Goal: Task Accomplishment & Management: Use online tool/utility

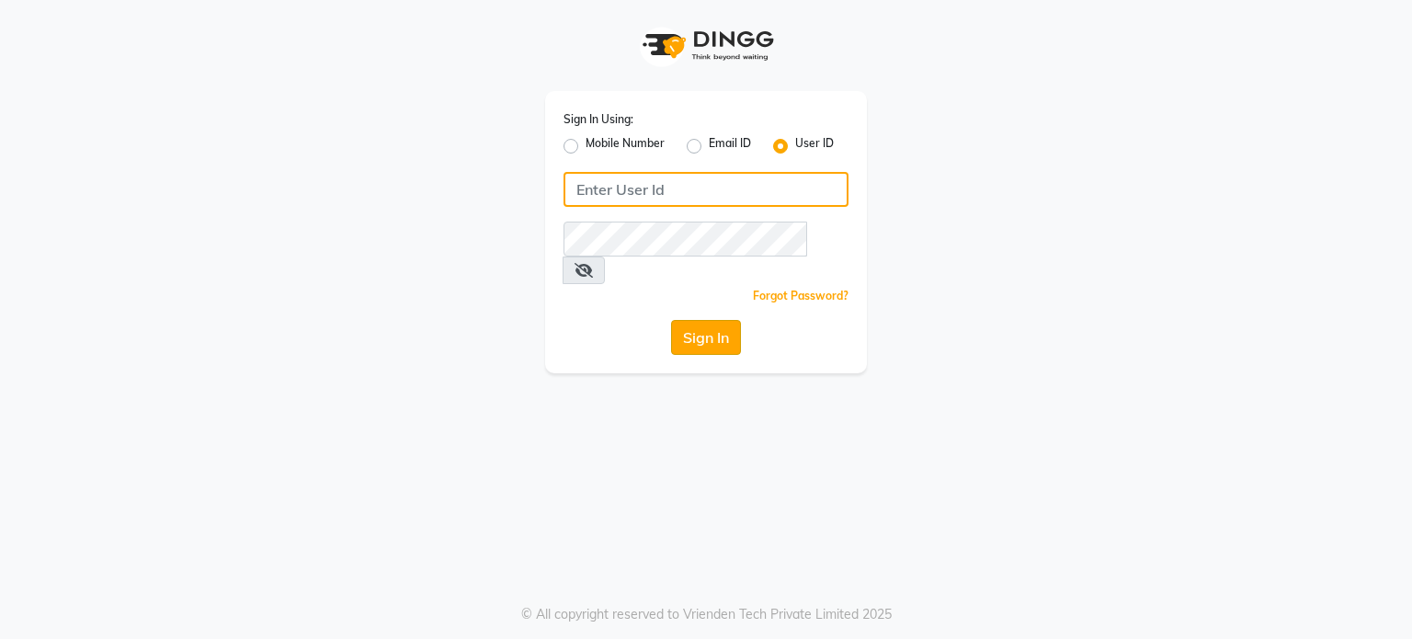
type input "amtoam"
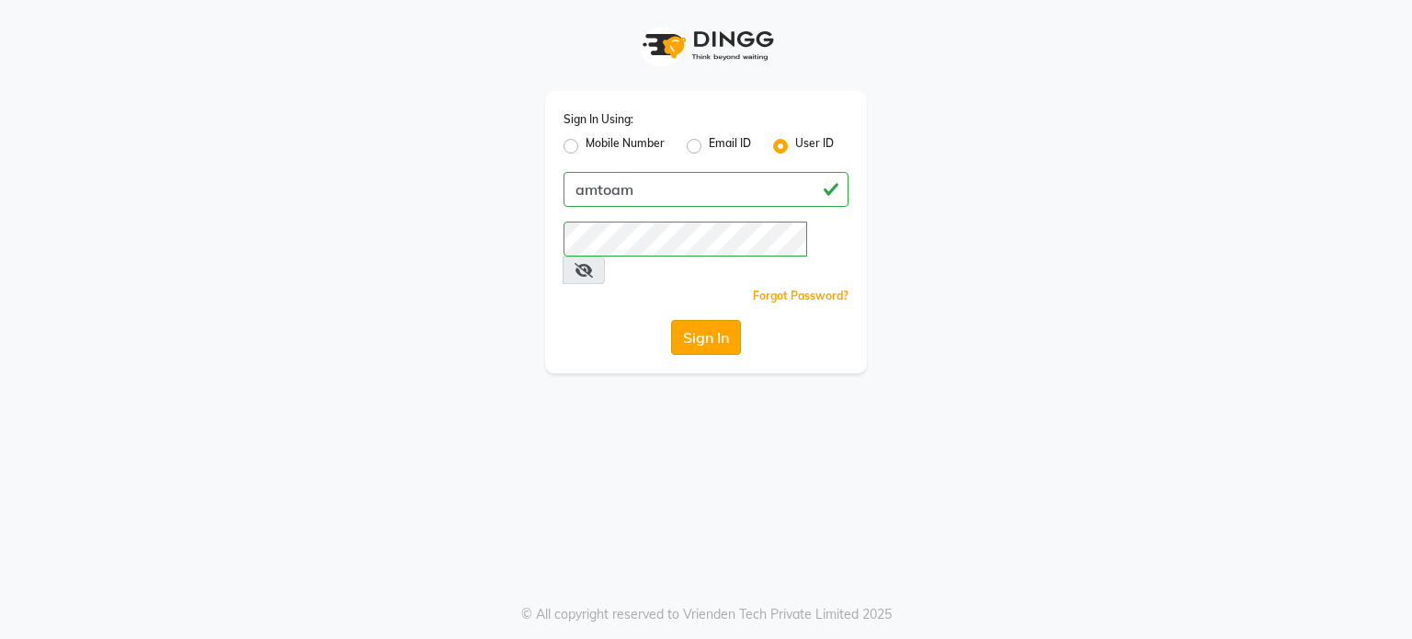
click at [703, 320] on button "Sign In" at bounding box center [706, 337] width 70 height 35
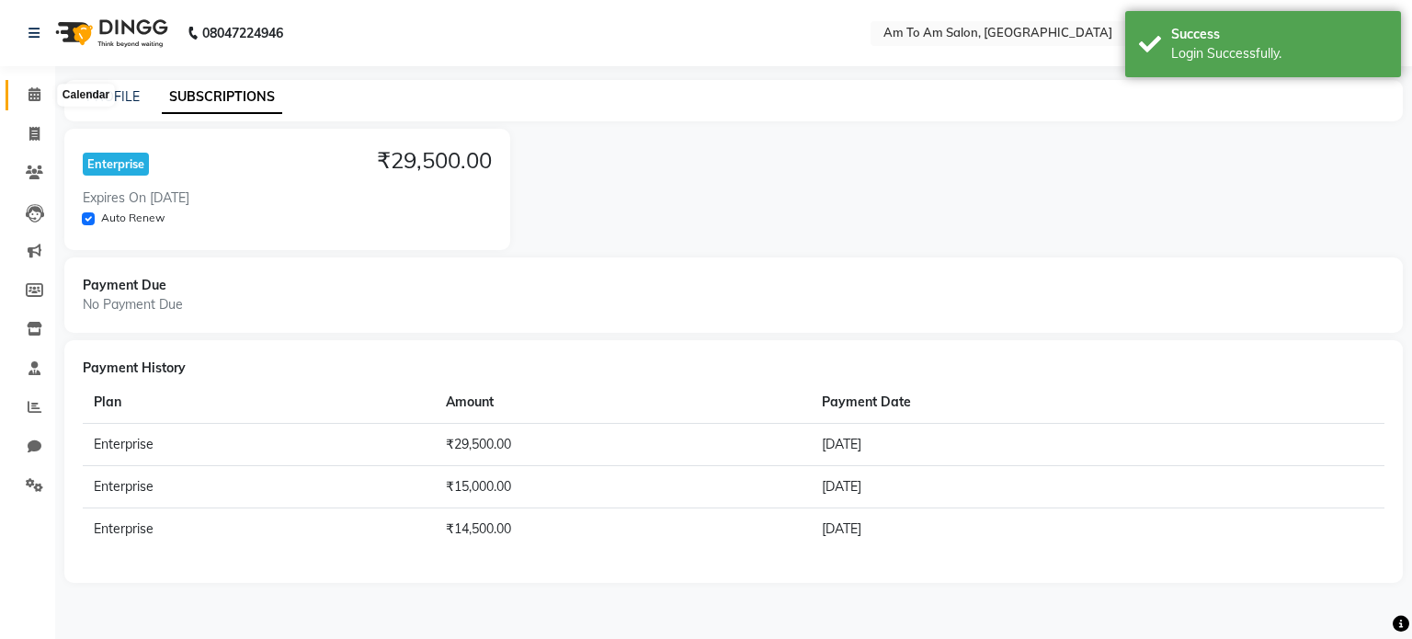
drag, startPoint x: 48, startPoint y: 92, endPoint x: 35, endPoint y: 94, distance: 13.0
click at [48, 92] on span at bounding box center [34, 95] width 32 height 21
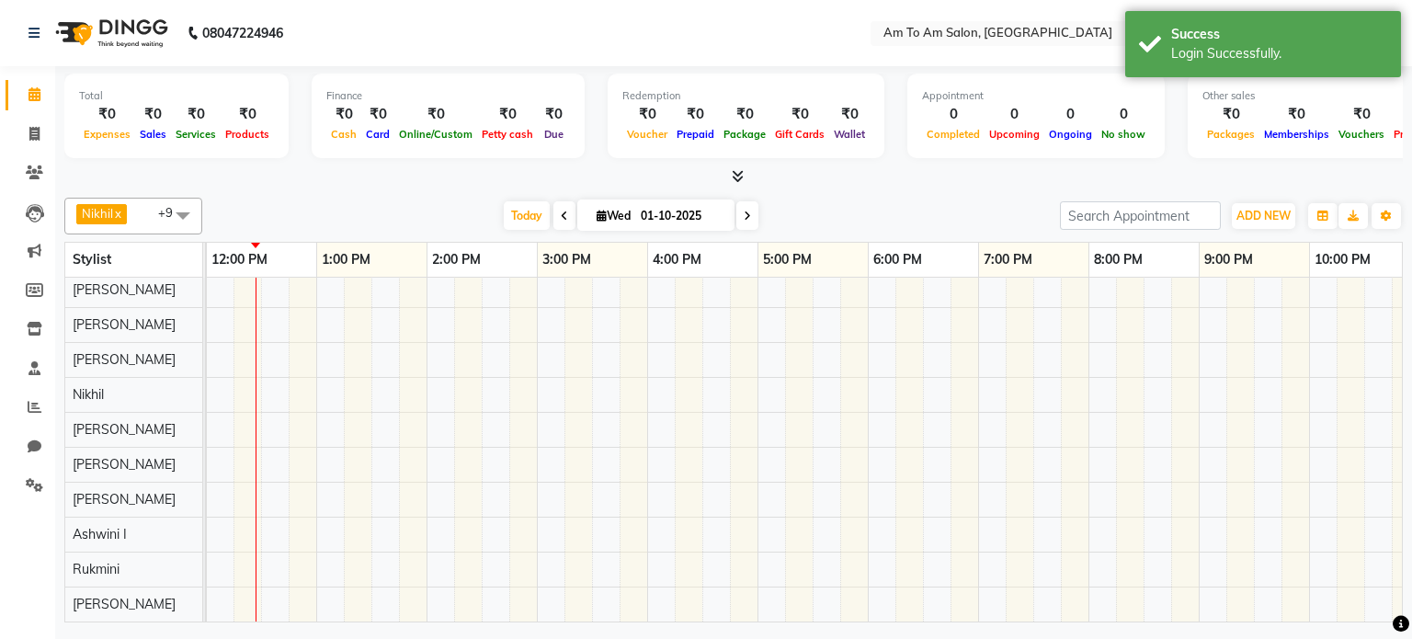
click at [566, 221] on span at bounding box center [564, 215] width 22 height 28
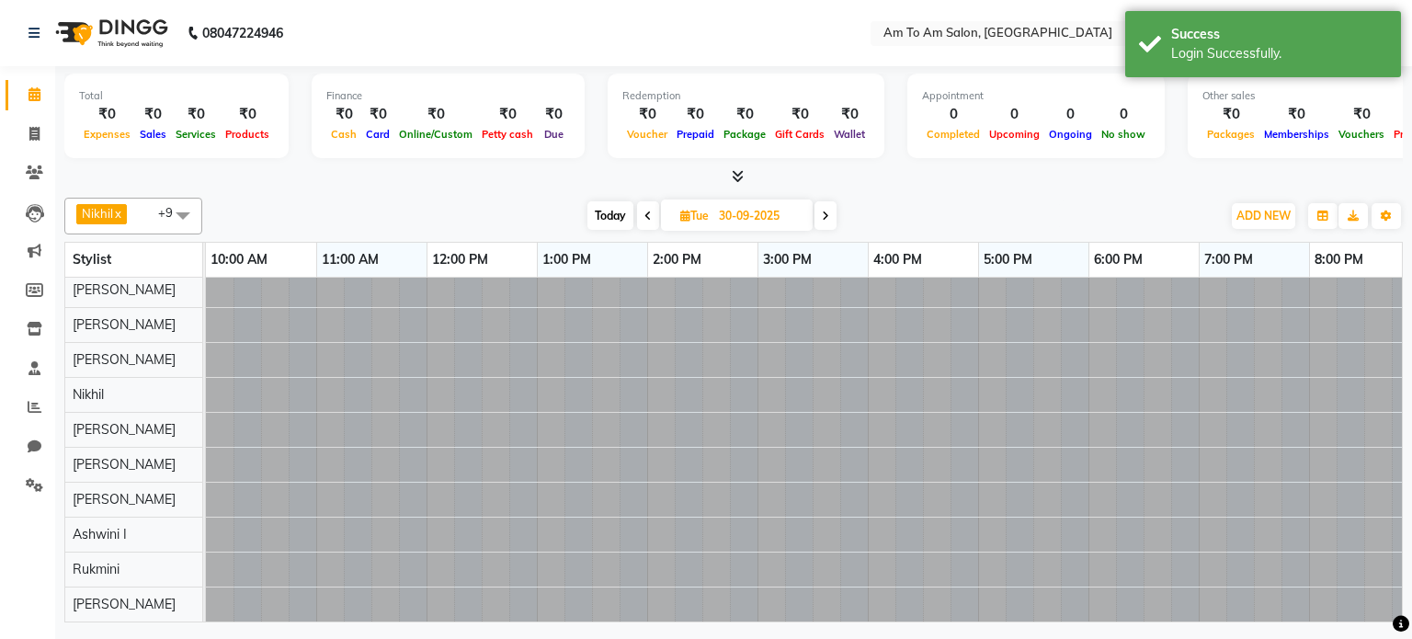
scroll to position [17, 221]
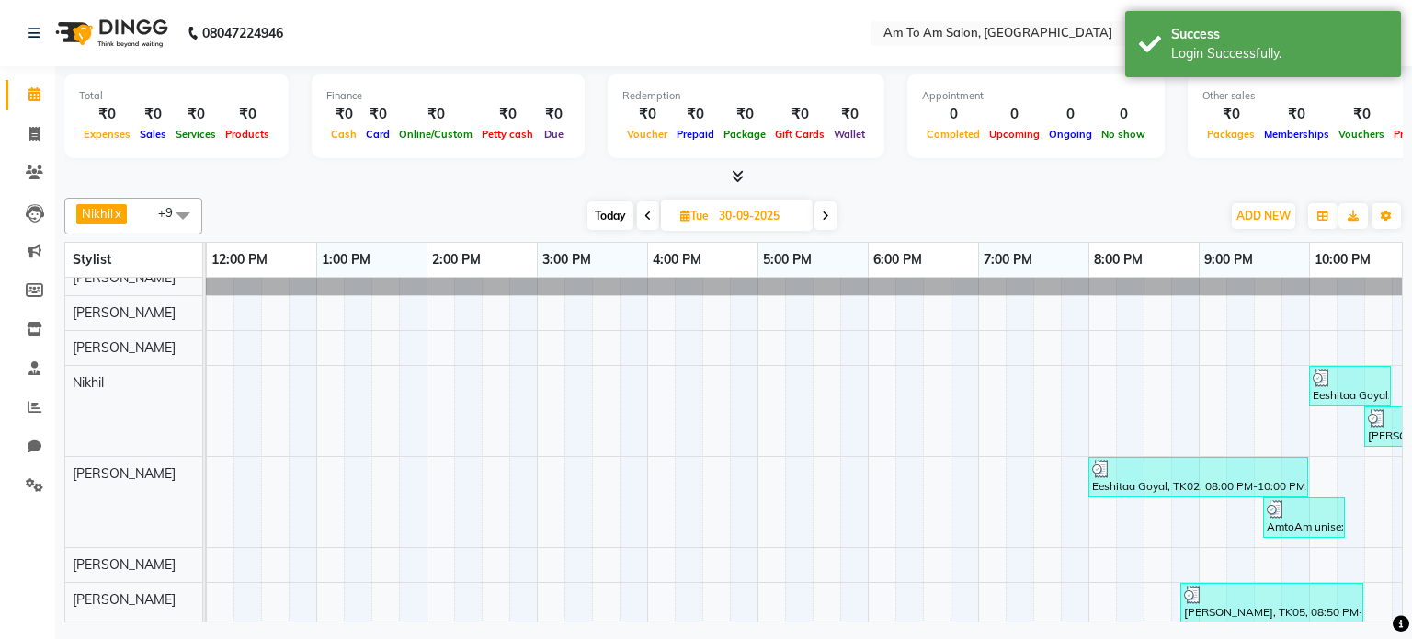
click at [828, 220] on span at bounding box center [825, 215] width 22 height 28
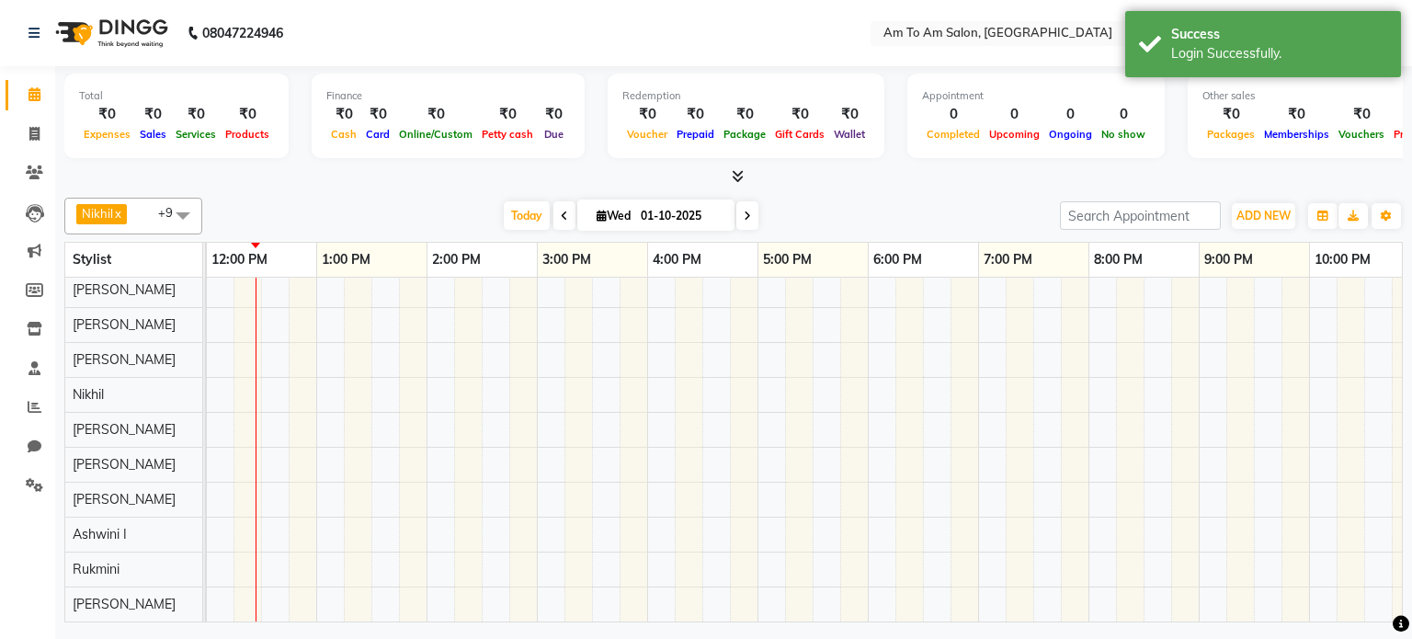
click at [557, 221] on span at bounding box center [564, 215] width 22 height 28
type input "30-09-2025"
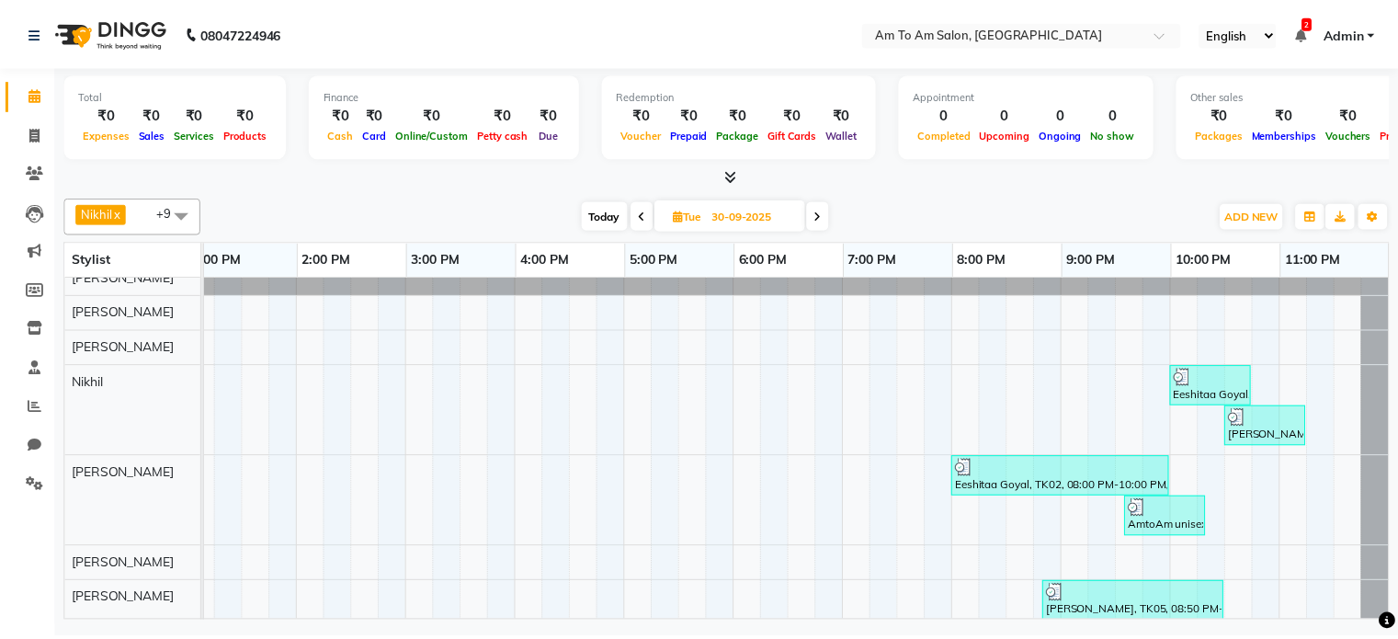
scroll to position [17, 361]
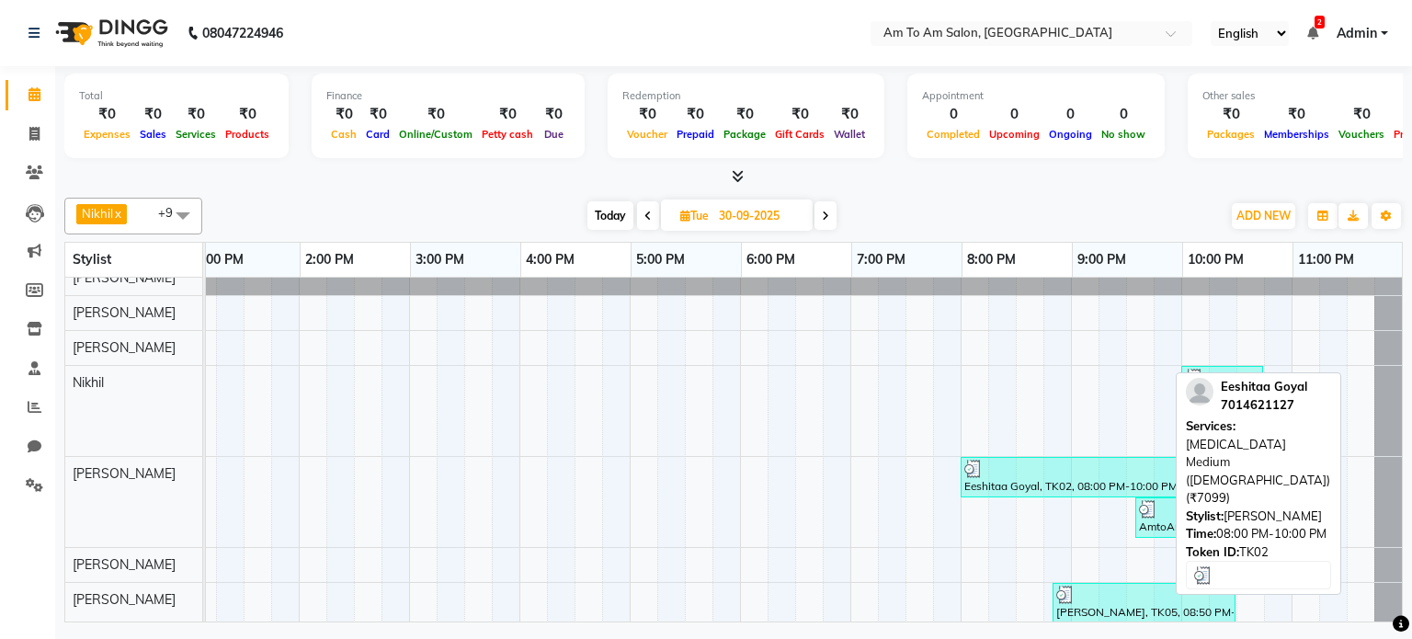
click at [1015, 482] on div "Eeshitaa Goyal, TK02, 08:00 PM-10:00 PM, [MEDICAL_DATA] Medium ([DEMOGRAPHIC_DA…" at bounding box center [1070, 476] width 216 height 35
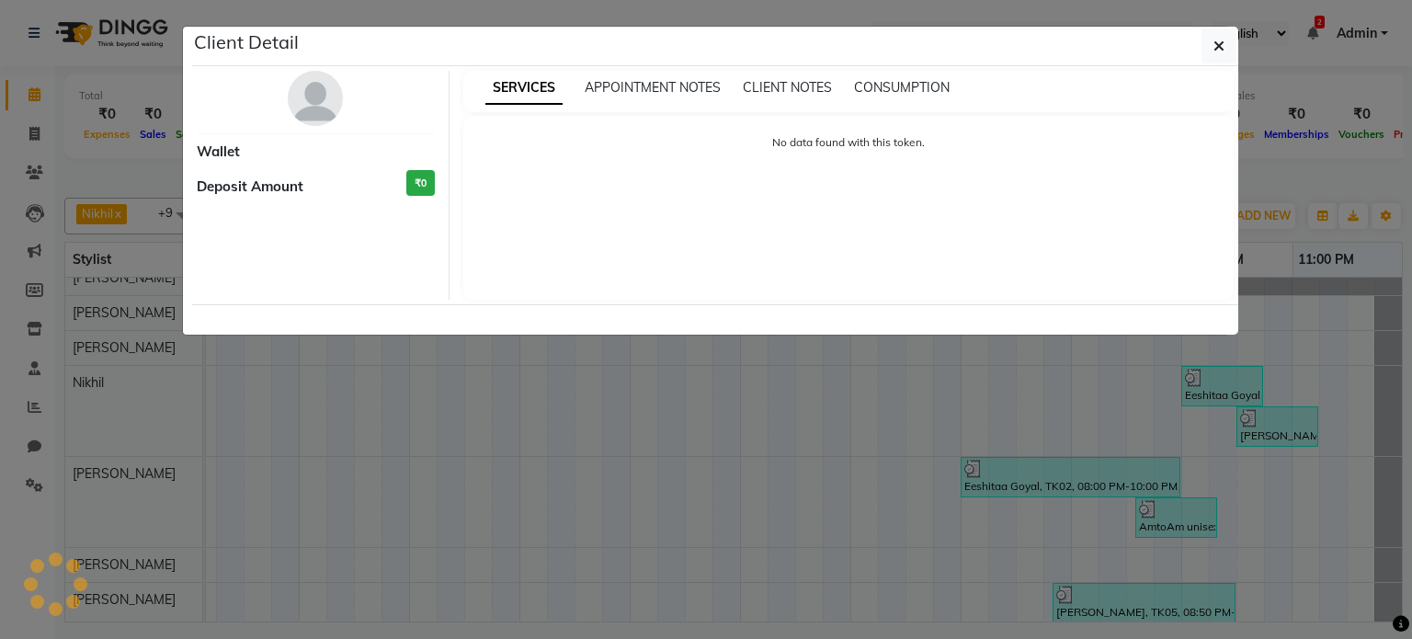
select select "3"
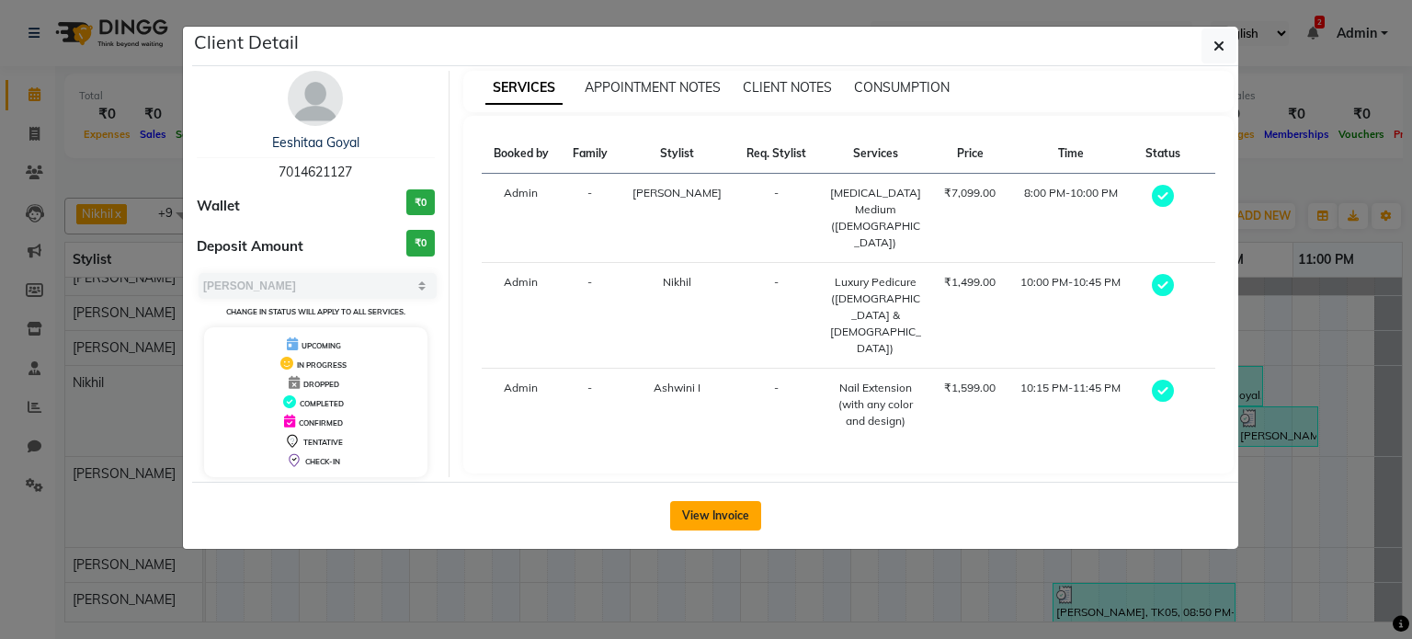
click at [725, 517] on button "View Invoice" at bounding box center [715, 515] width 91 height 29
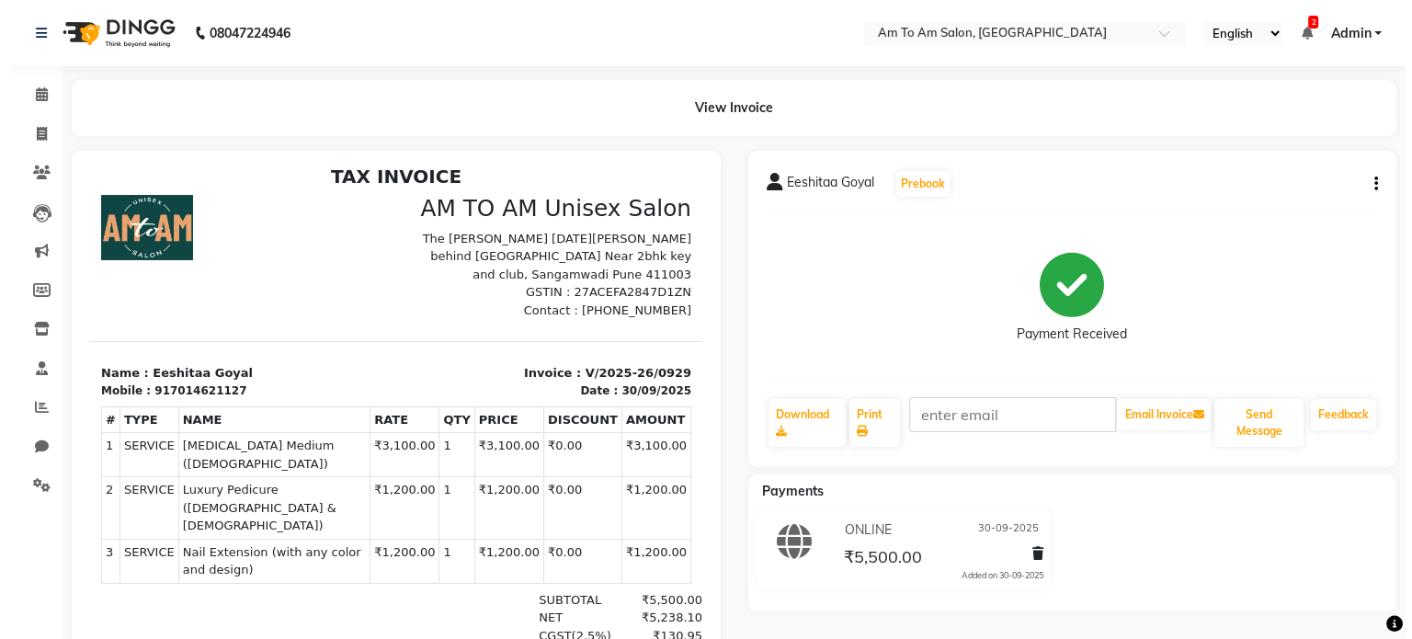
scroll to position [14, 0]
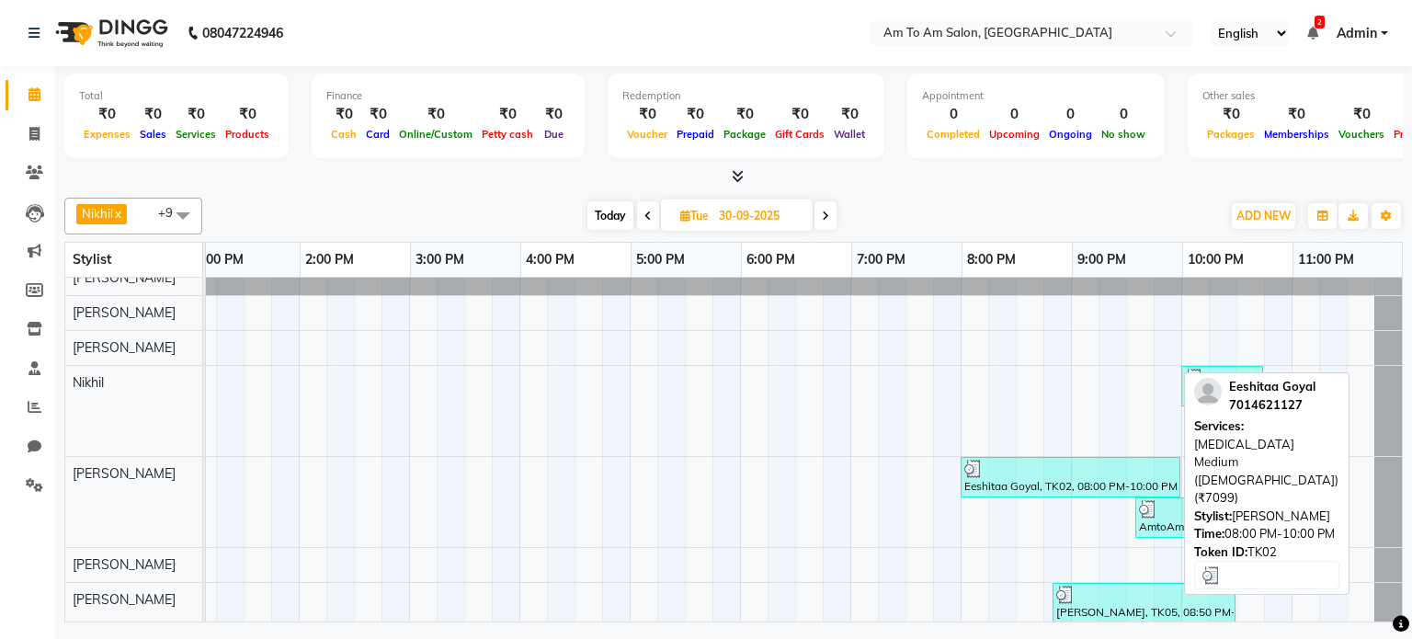
click at [1088, 470] on div at bounding box center [1070, 468] width 212 height 18
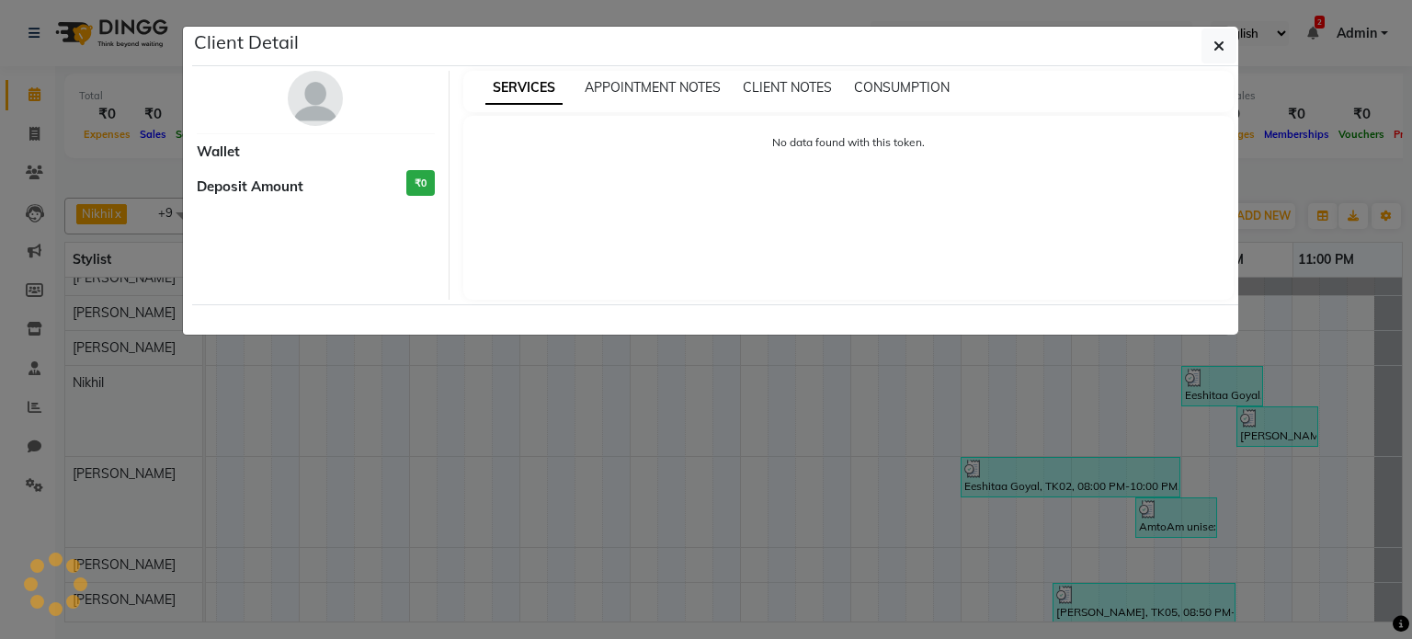
select select "3"
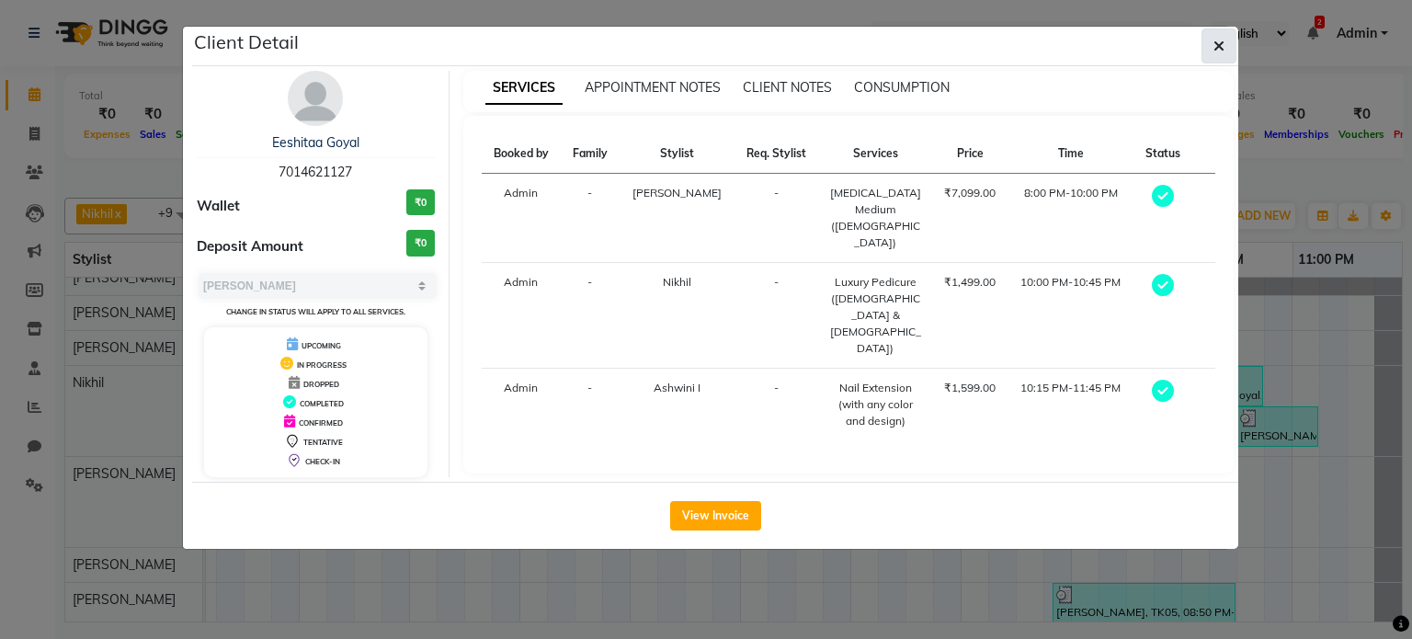
click at [1219, 54] on span "button" at bounding box center [1218, 46] width 11 height 18
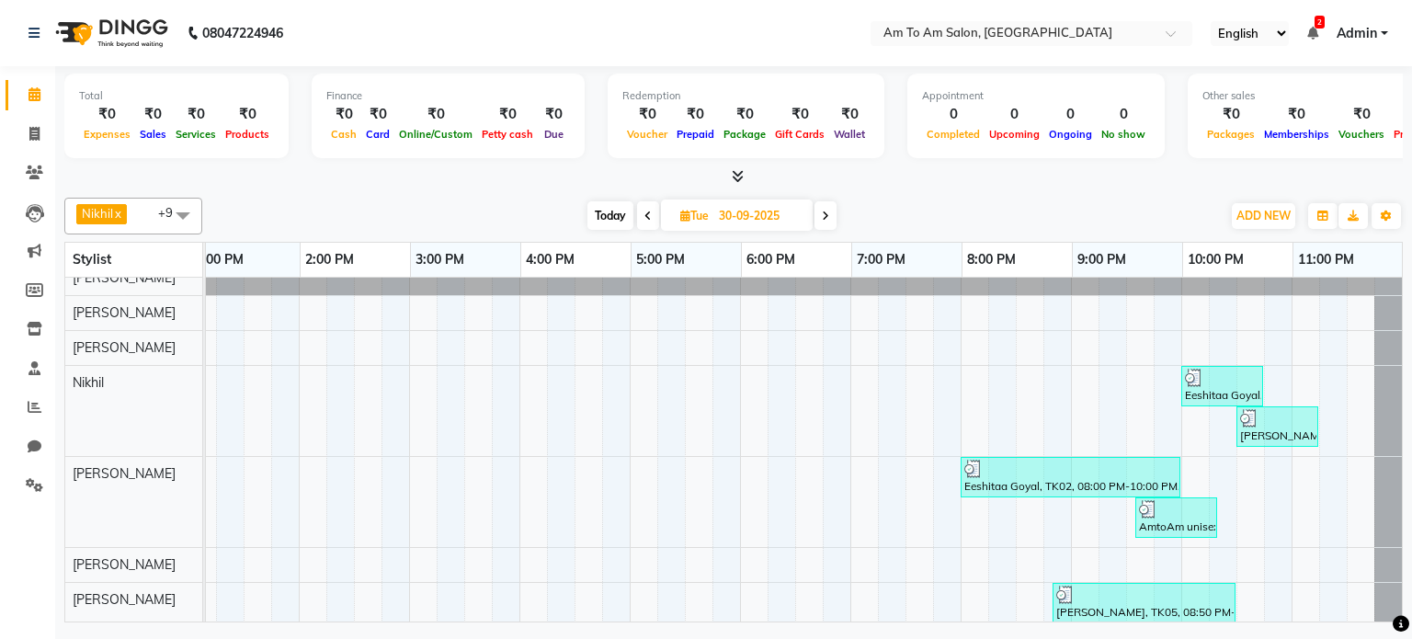
click at [621, 215] on span "Today" at bounding box center [610, 215] width 46 height 28
type input "01-10-2025"
